Goal: Task Accomplishment & Management: Use online tool/utility

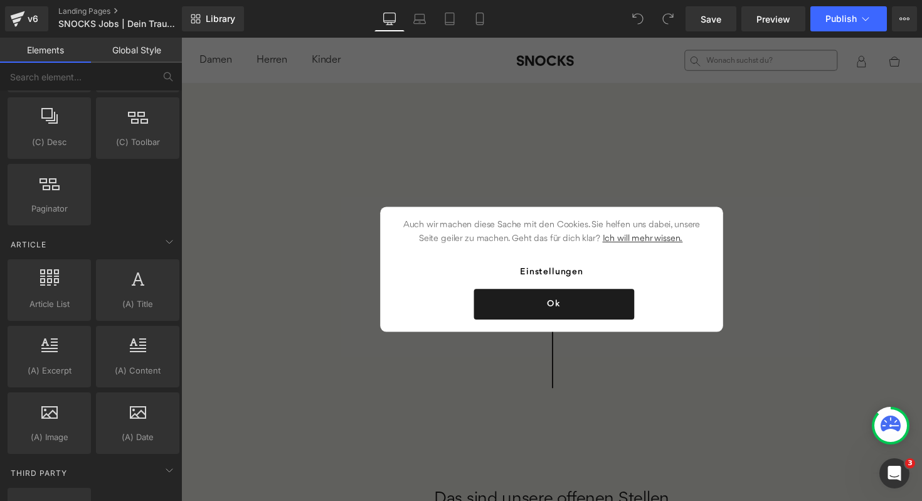
scroll to position [2225, 0]
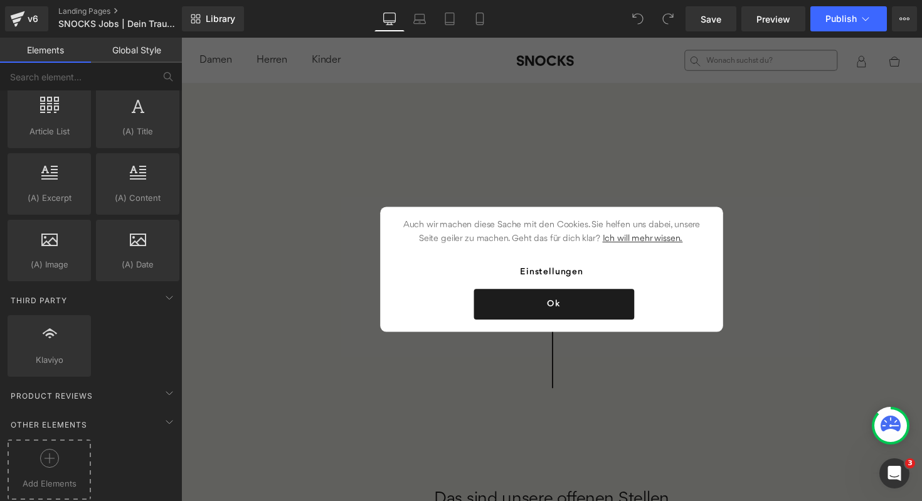
click at [51, 477] on span "Add Elements" at bounding box center [49, 483] width 77 height 13
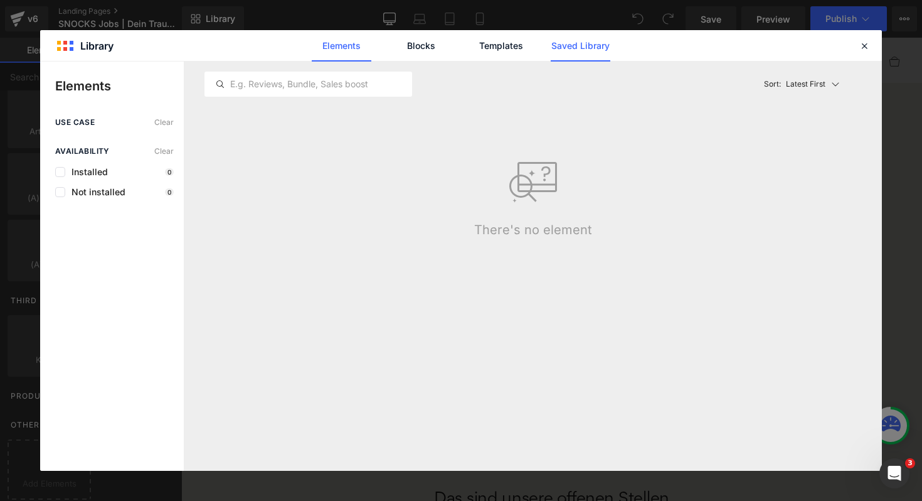
click at [588, 48] on link "Saved Library" at bounding box center [581, 45] width 60 height 31
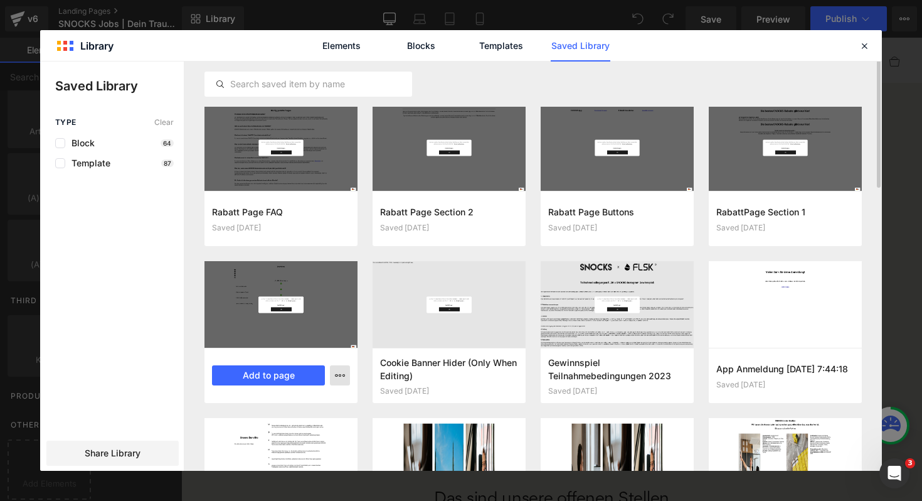
scroll to position [0, 0]
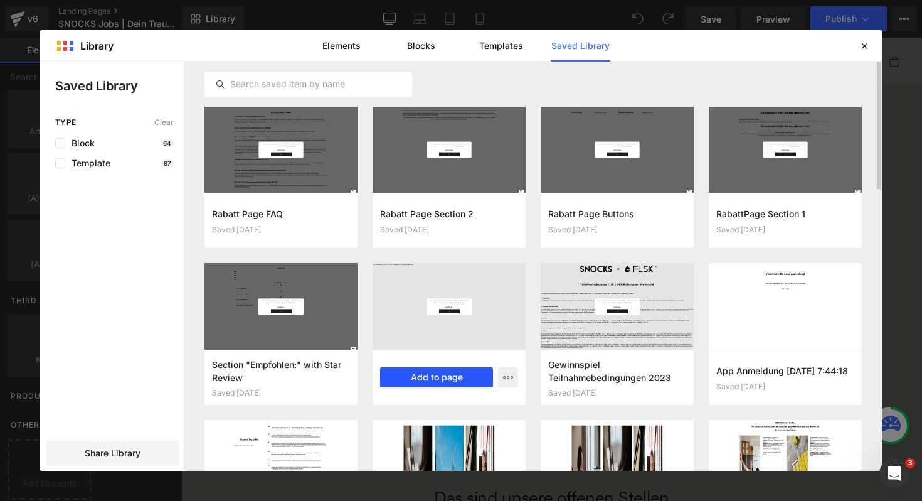
click at [442, 374] on button "Add to page" at bounding box center [436, 377] width 113 height 20
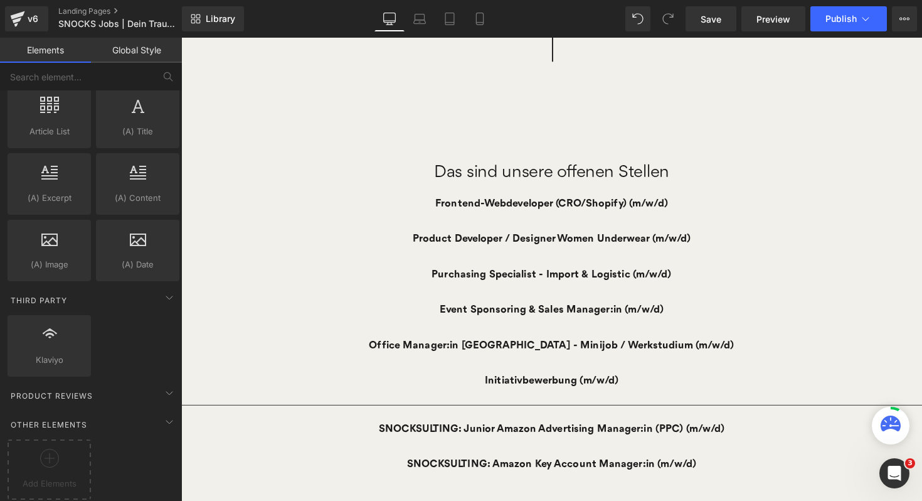
scroll to position [277, 0]
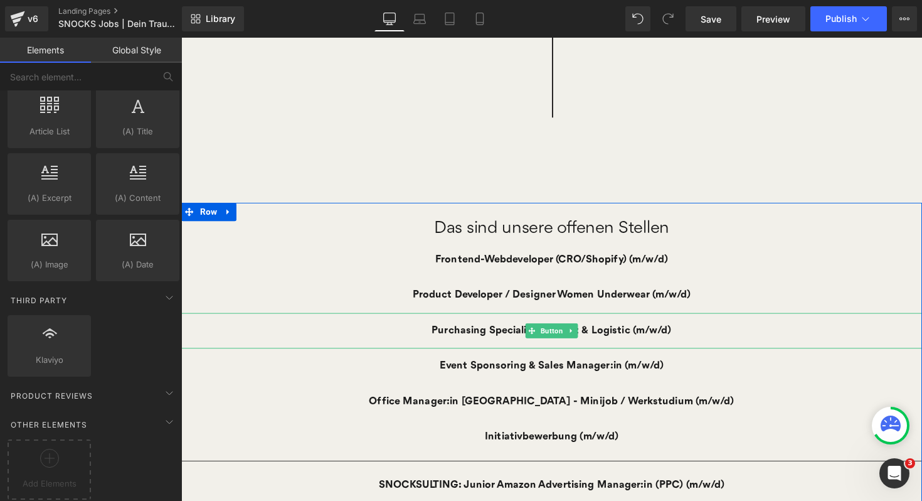
click at [479, 337] on link "Purchasing Specialist - Import & Logistic (m/w/d)" at bounding box center [561, 337] width 286 height 36
click at [558, 333] on span "Button" at bounding box center [561, 337] width 28 height 15
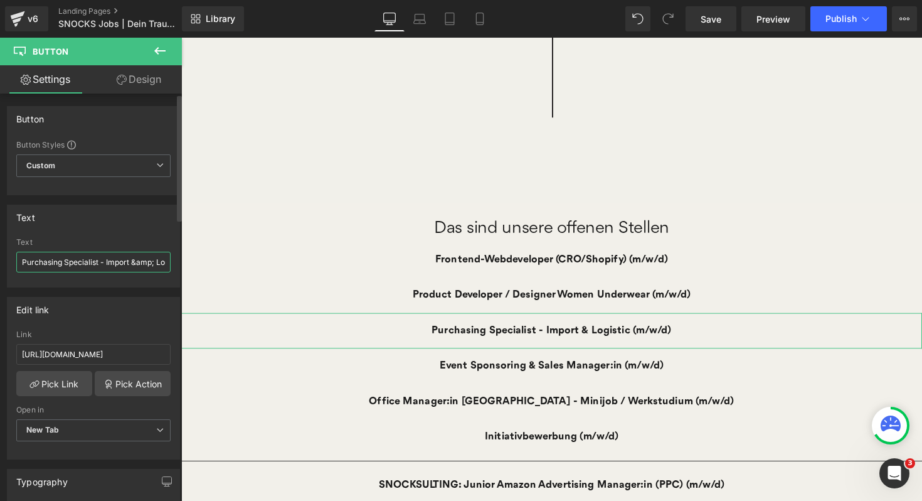
click at [22, 265] on input "Purchasing Specialist - Import &amp; Logistic (m/w/d)" at bounding box center [93, 262] width 154 height 21
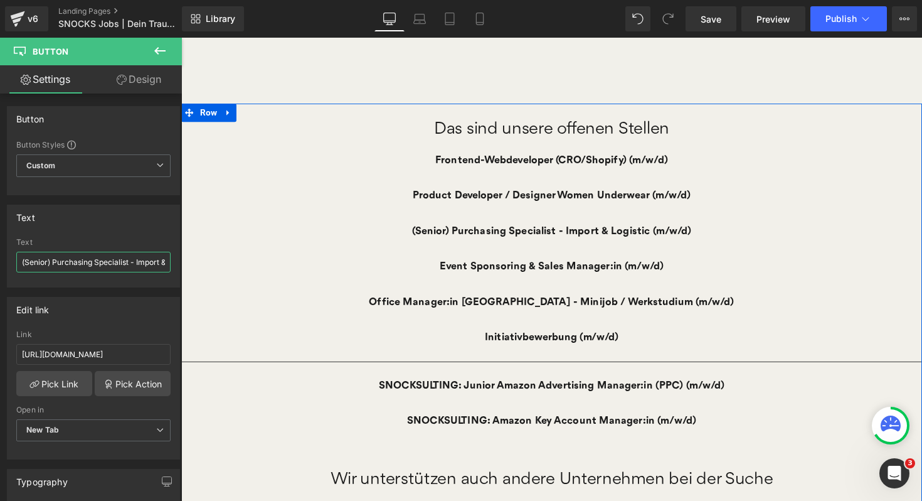
scroll to position [826, 0]
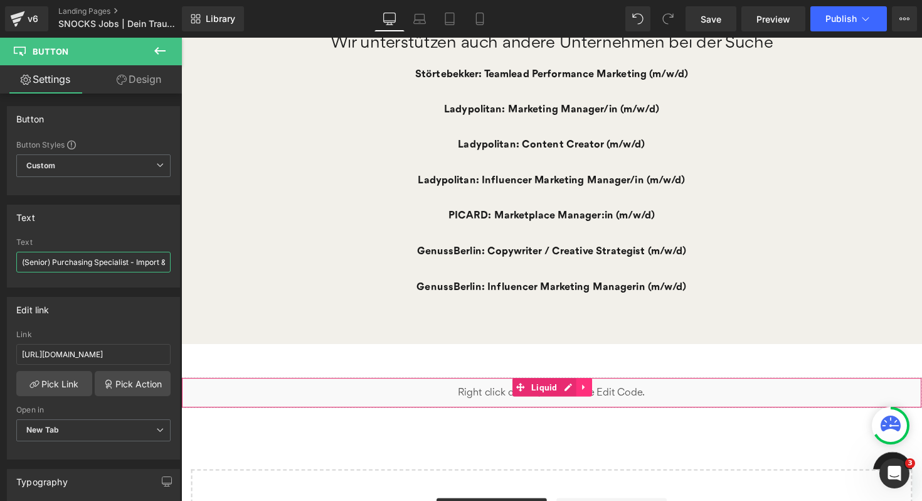
type input "(Senior) Purchasing Specialist - Import &amp; Logistic (m/w/d)"
click at [592, 398] on icon at bounding box center [594, 394] width 9 height 9
click at [601, 396] on icon at bounding box center [602, 395] width 9 height 9
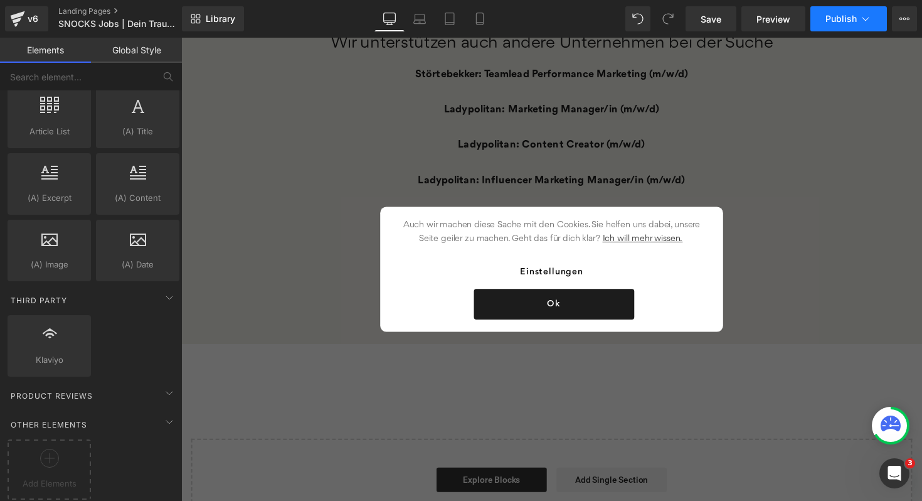
click at [838, 21] on span "Publish" at bounding box center [841, 19] width 31 height 10
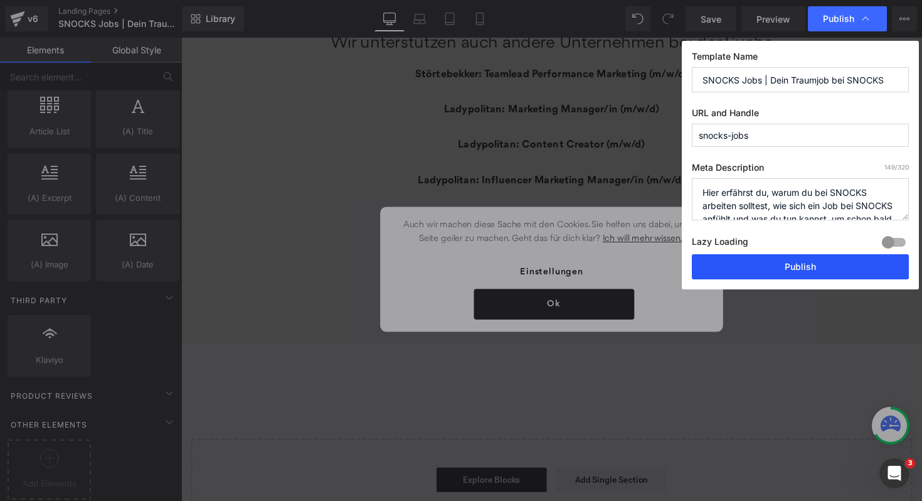
click at [741, 260] on button "Publish" at bounding box center [800, 266] width 217 height 25
